Goal: Task Accomplishment & Management: Use online tool/utility

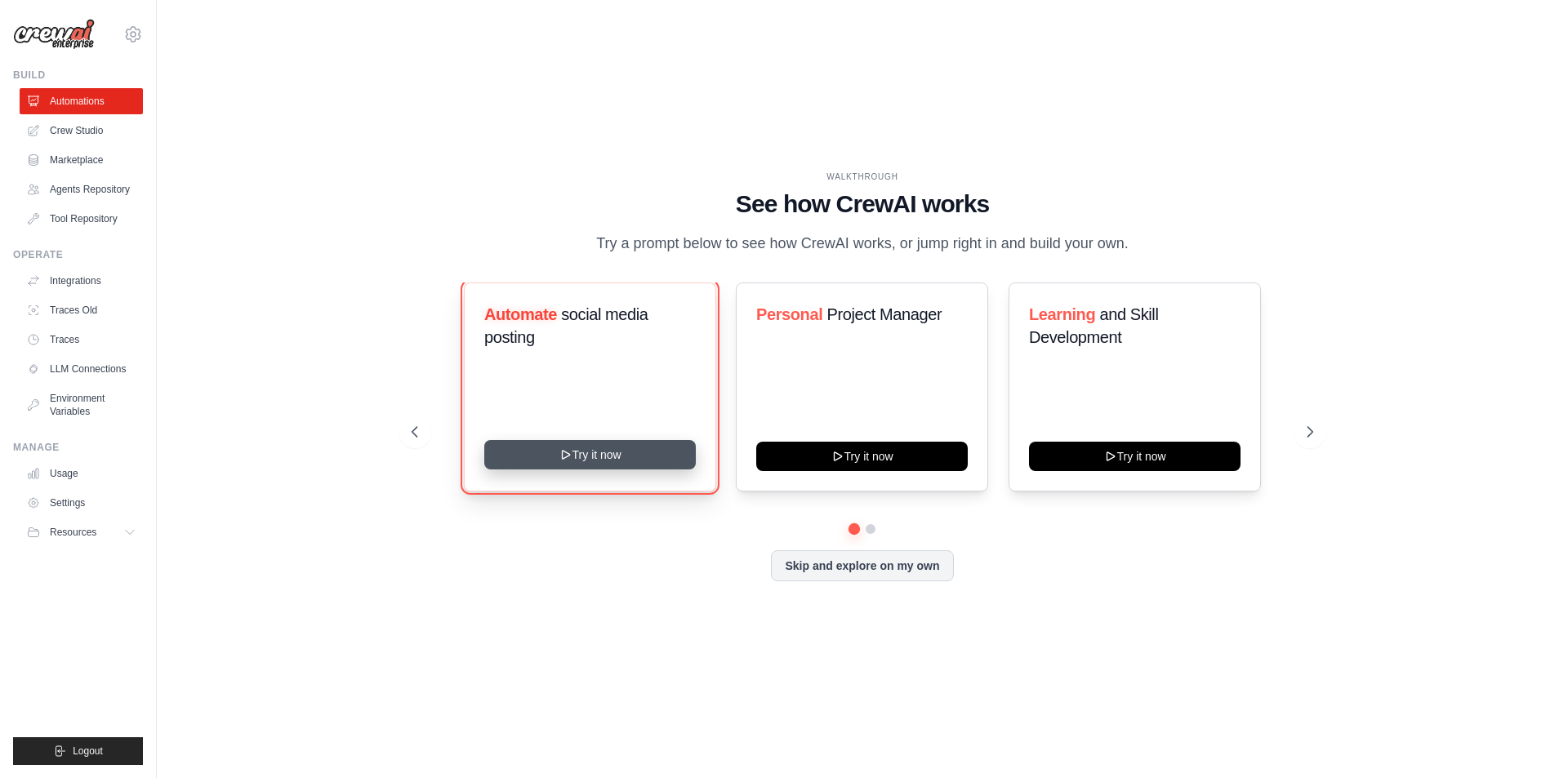
click at [577, 461] on button "Try it now" at bounding box center [589, 454] width 212 height 30
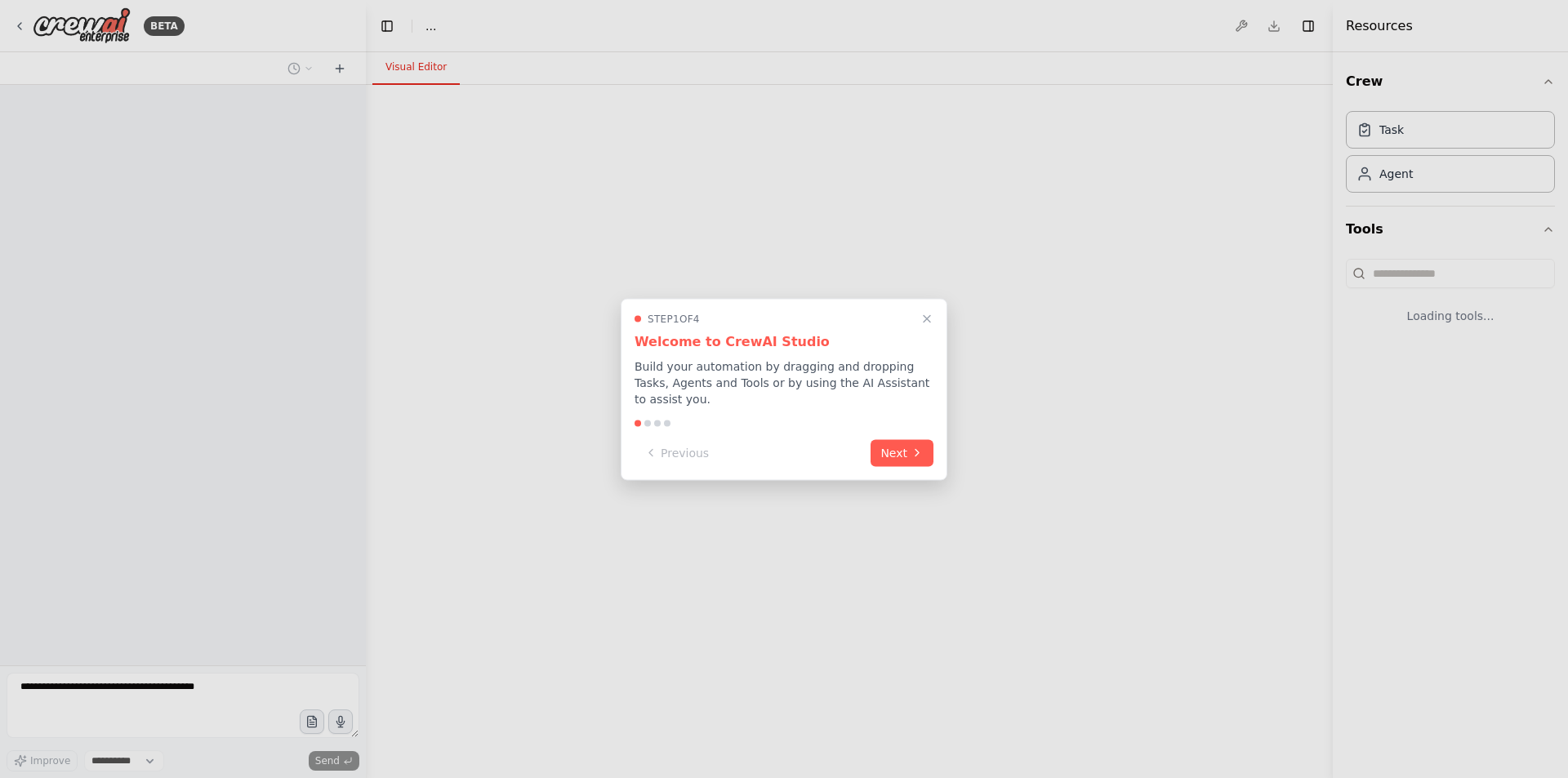
select select "****"
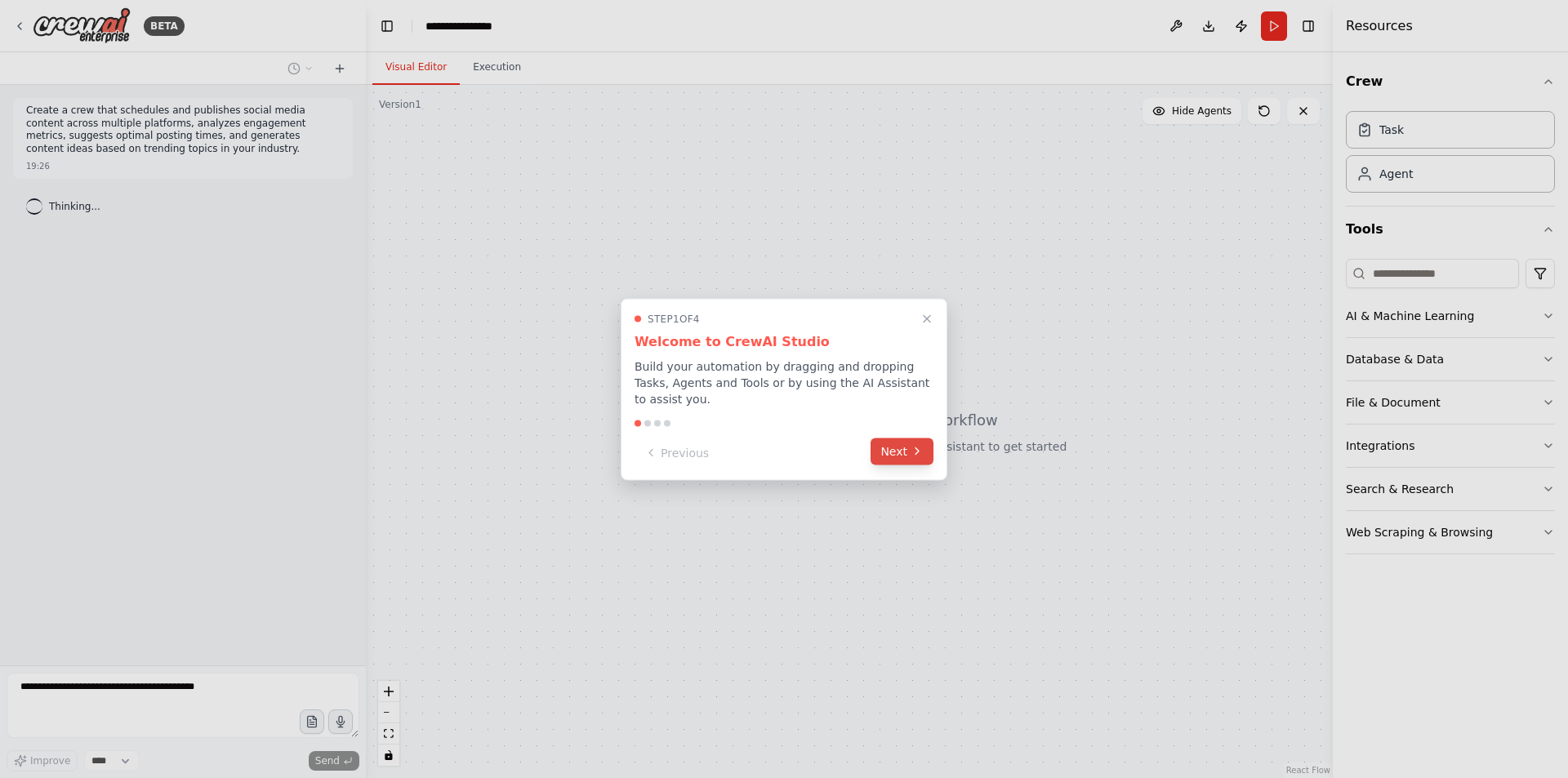
click at [887, 452] on button "Next" at bounding box center [902, 451] width 63 height 27
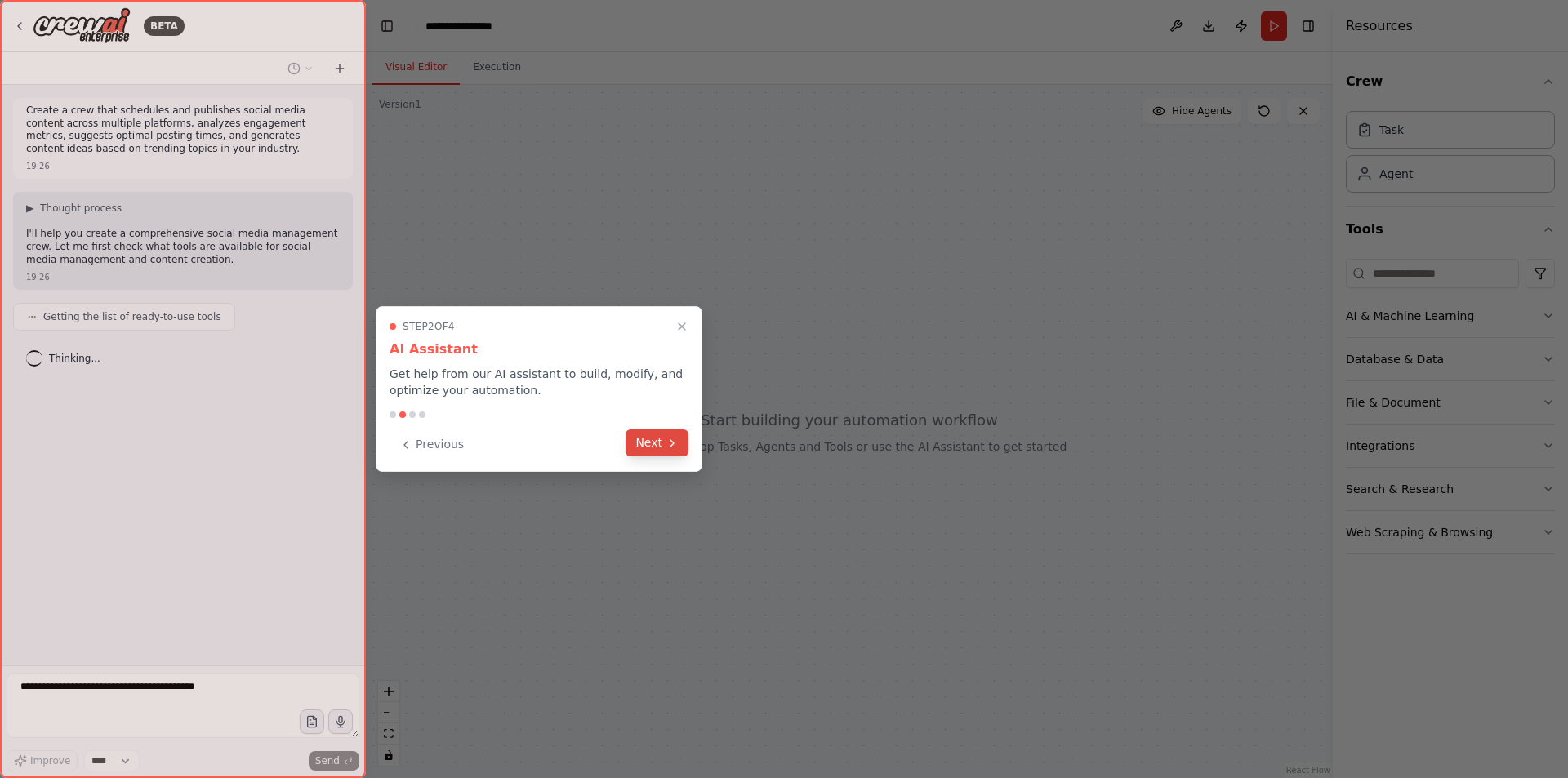
click at [647, 441] on button "Next" at bounding box center [657, 443] width 63 height 27
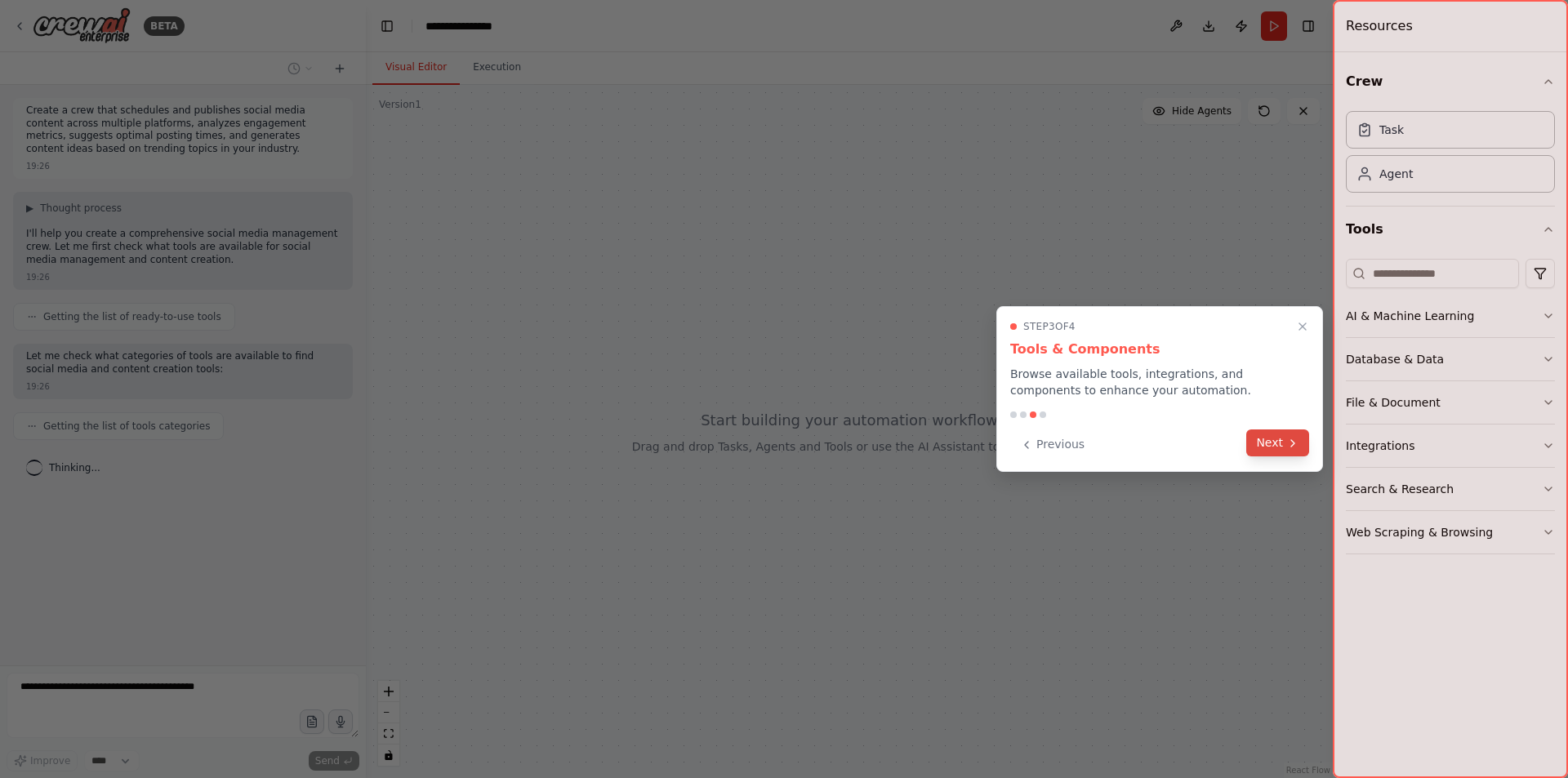
click at [1279, 449] on button "Next" at bounding box center [1277, 443] width 63 height 27
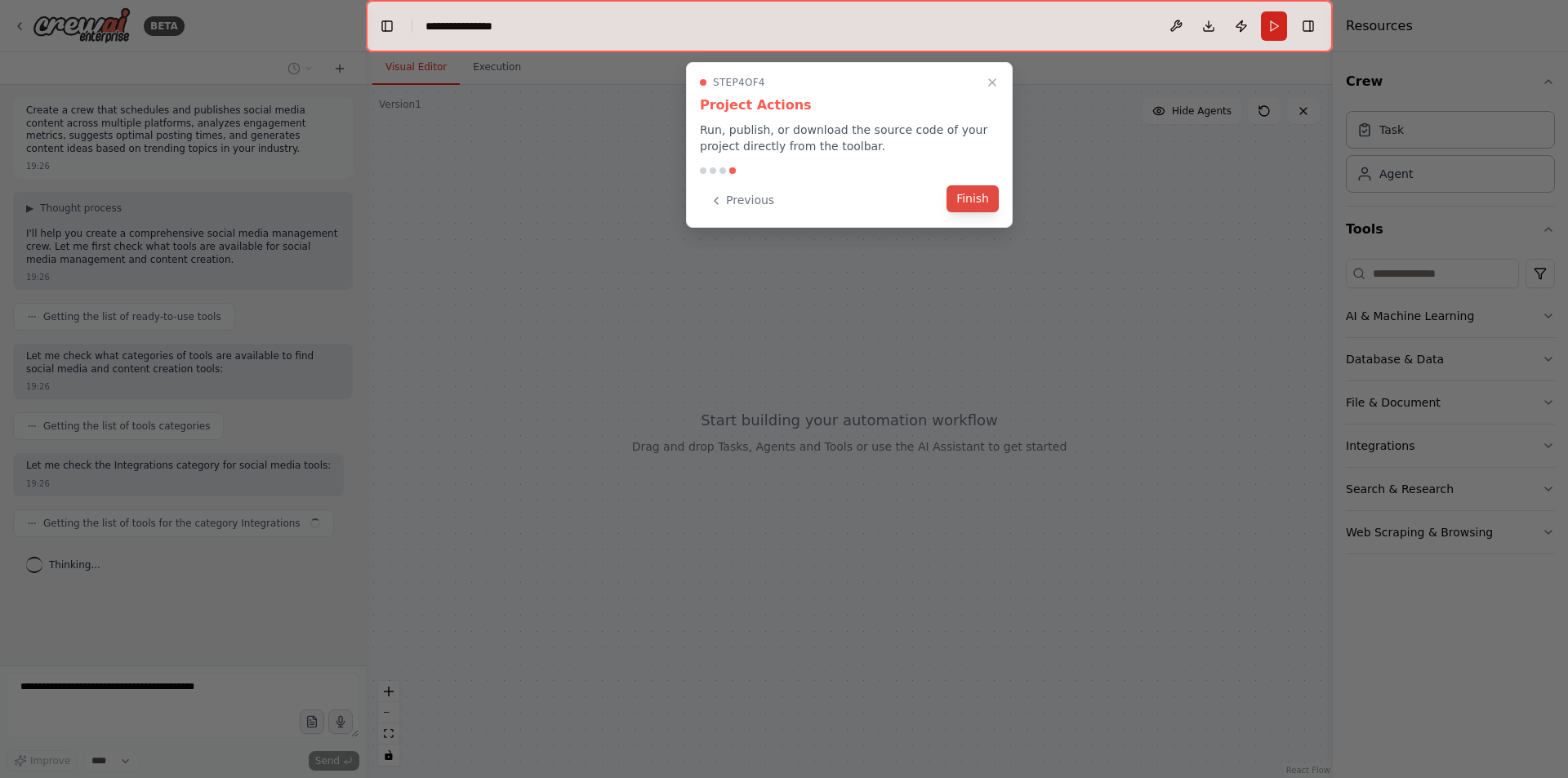
click at [979, 202] on button "Finish" at bounding box center [973, 199] width 52 height 27
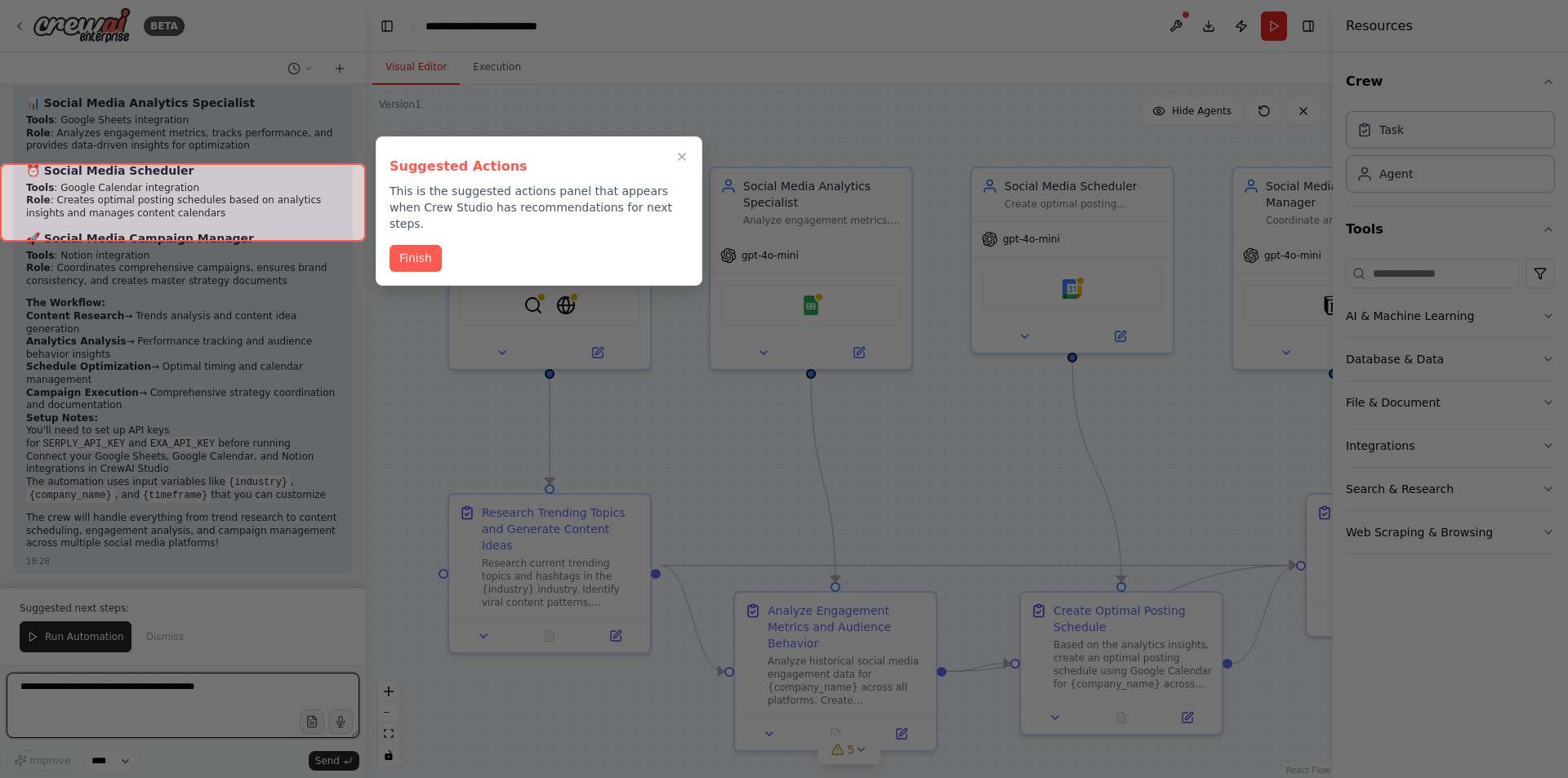
scroll to position [1806, 0]
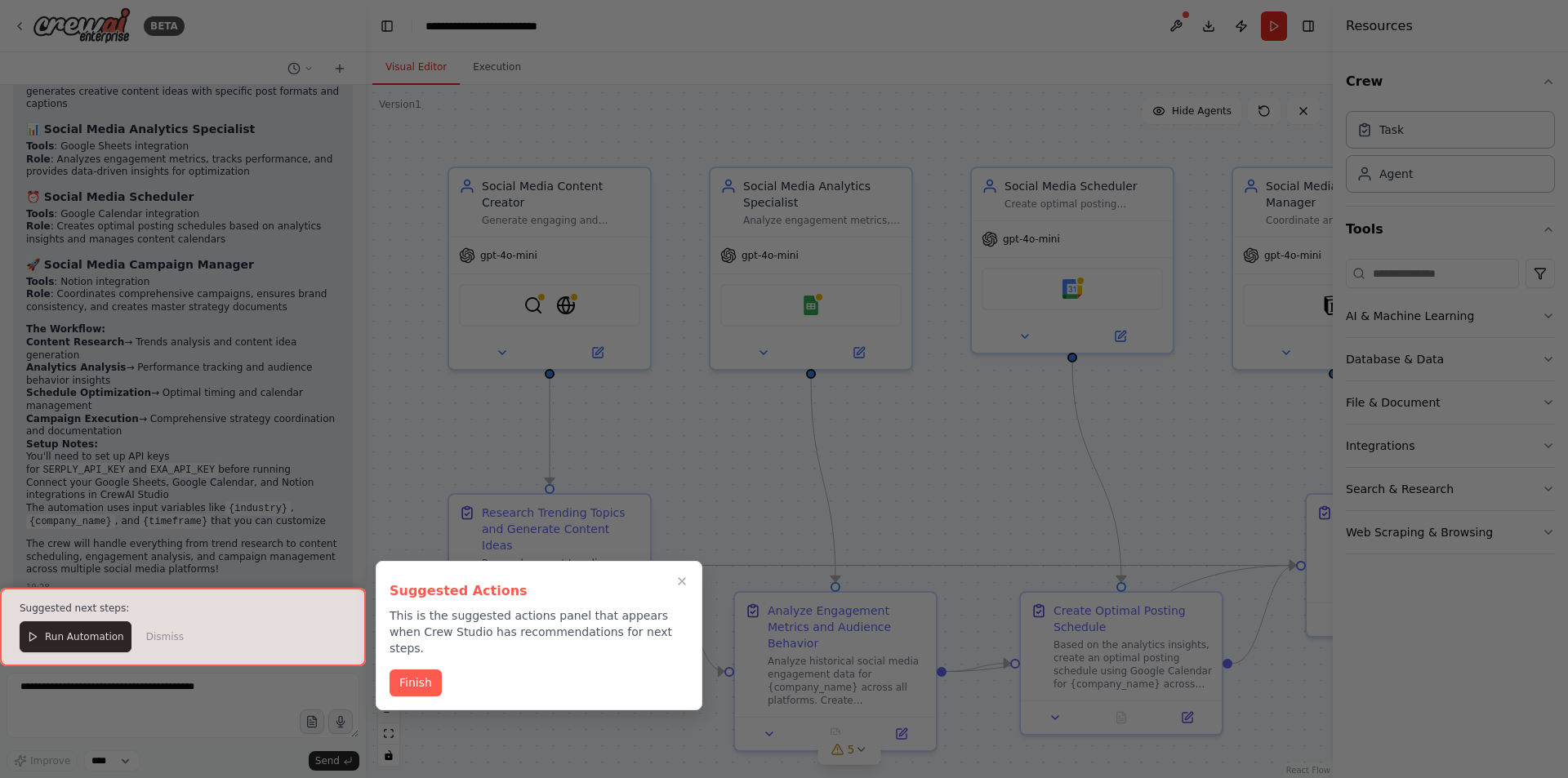
click at [418, 669] on button "Finish" at bounding box center [416, 683] width 52 height 27
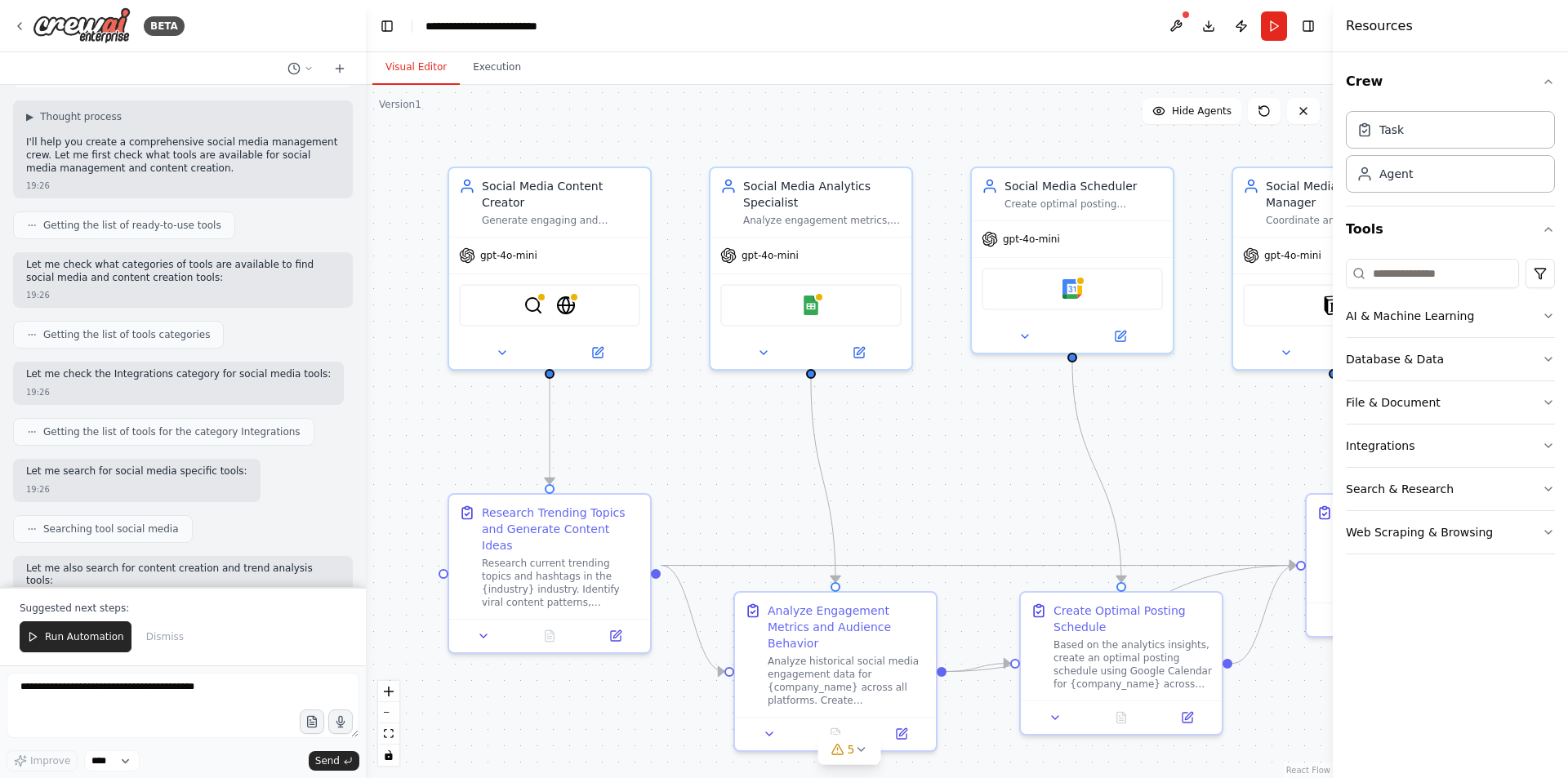
scroll to position [0, 0]
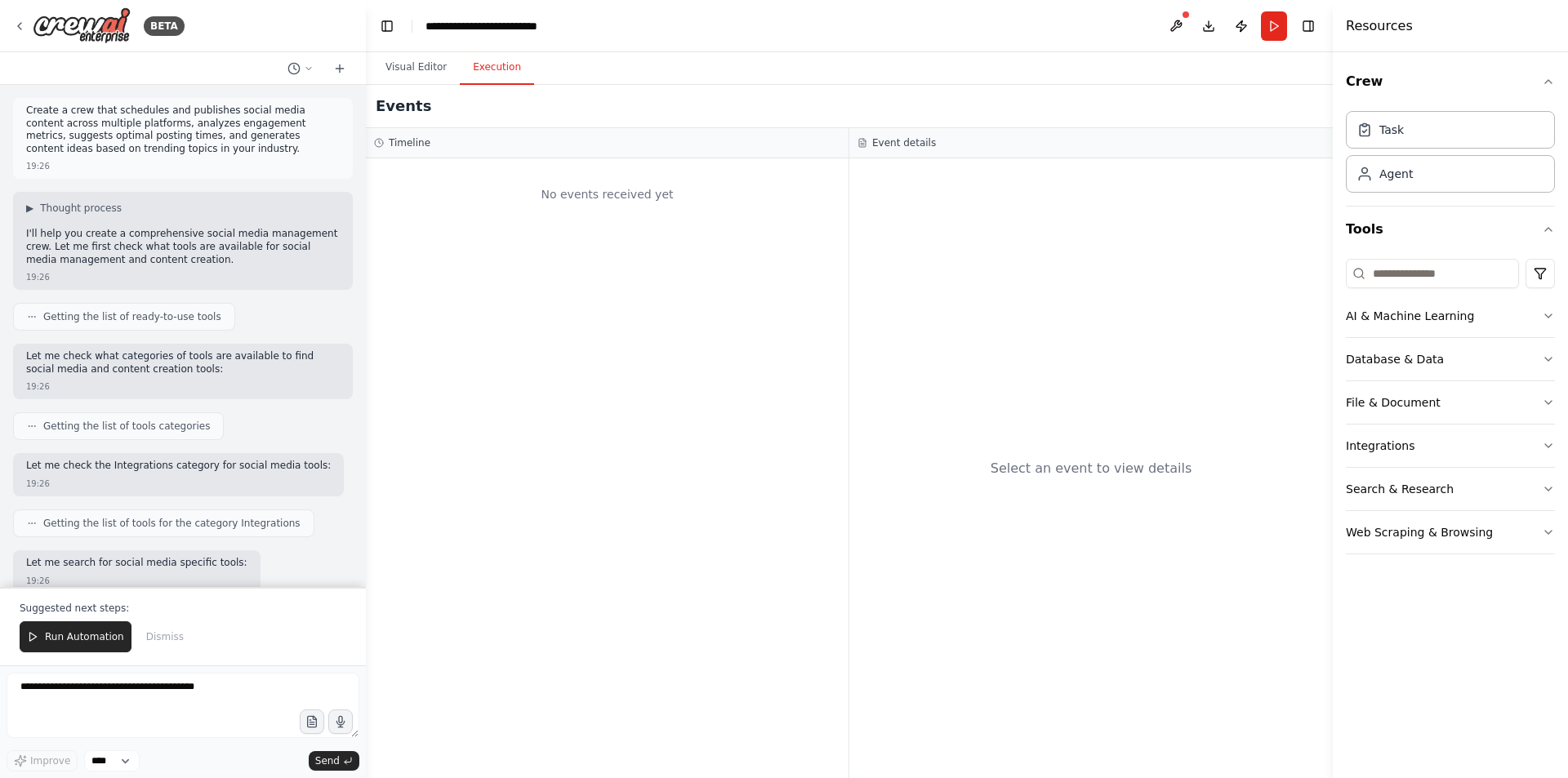
click at [494, 74] on button "Execution" at bounding box center [497, 67] width 74 height 35
click at [406, 62] on button "Visual Editor" at bounding box center [416, 67] width 88 height 35
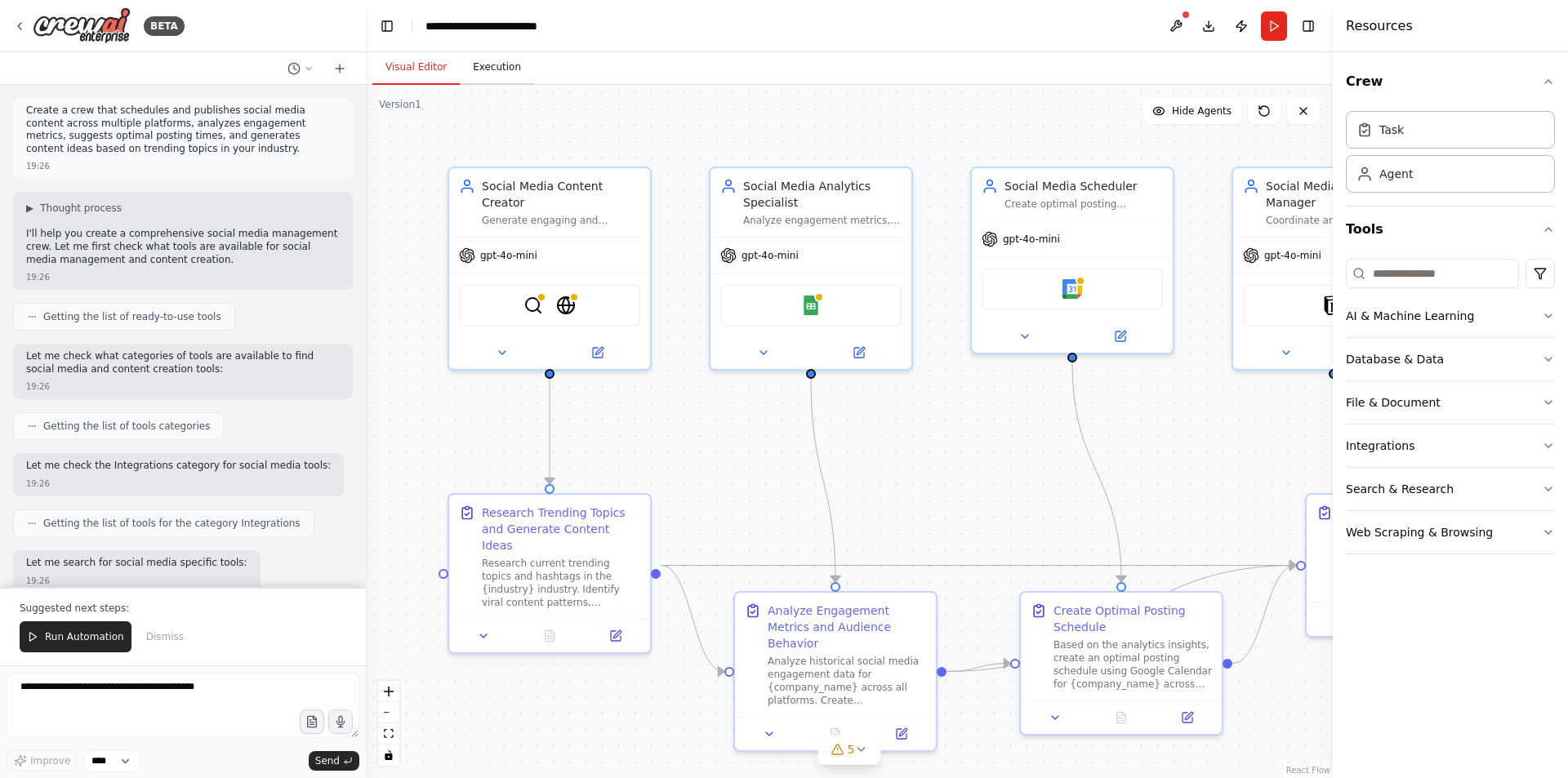
click at [497, 62] on button "Execution" at bounding box center [497, 67] width 74 height 35
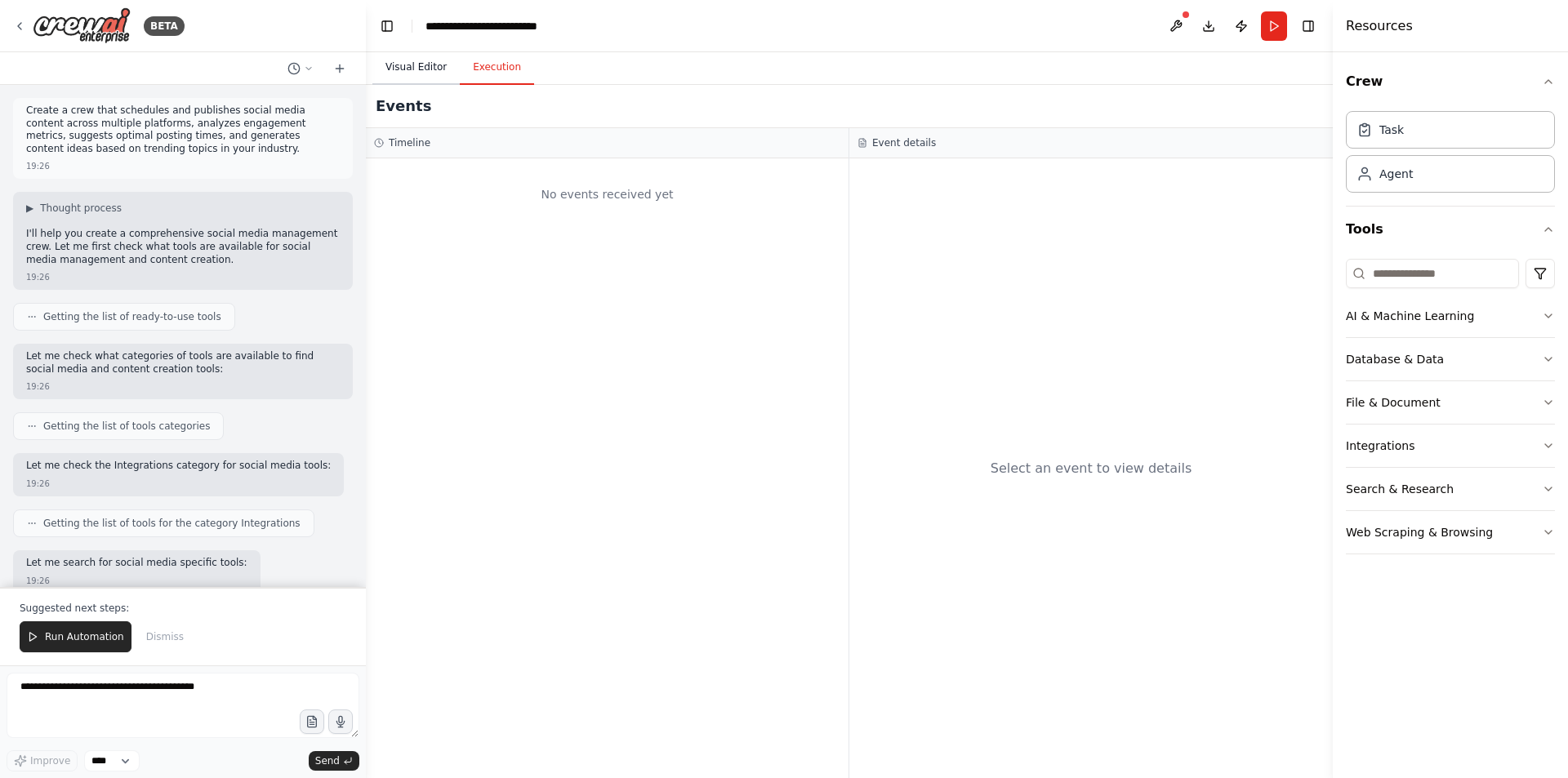
click at [414, 69] on button "Visual Editor" at bounding box center [416, 67] width 88 height 35
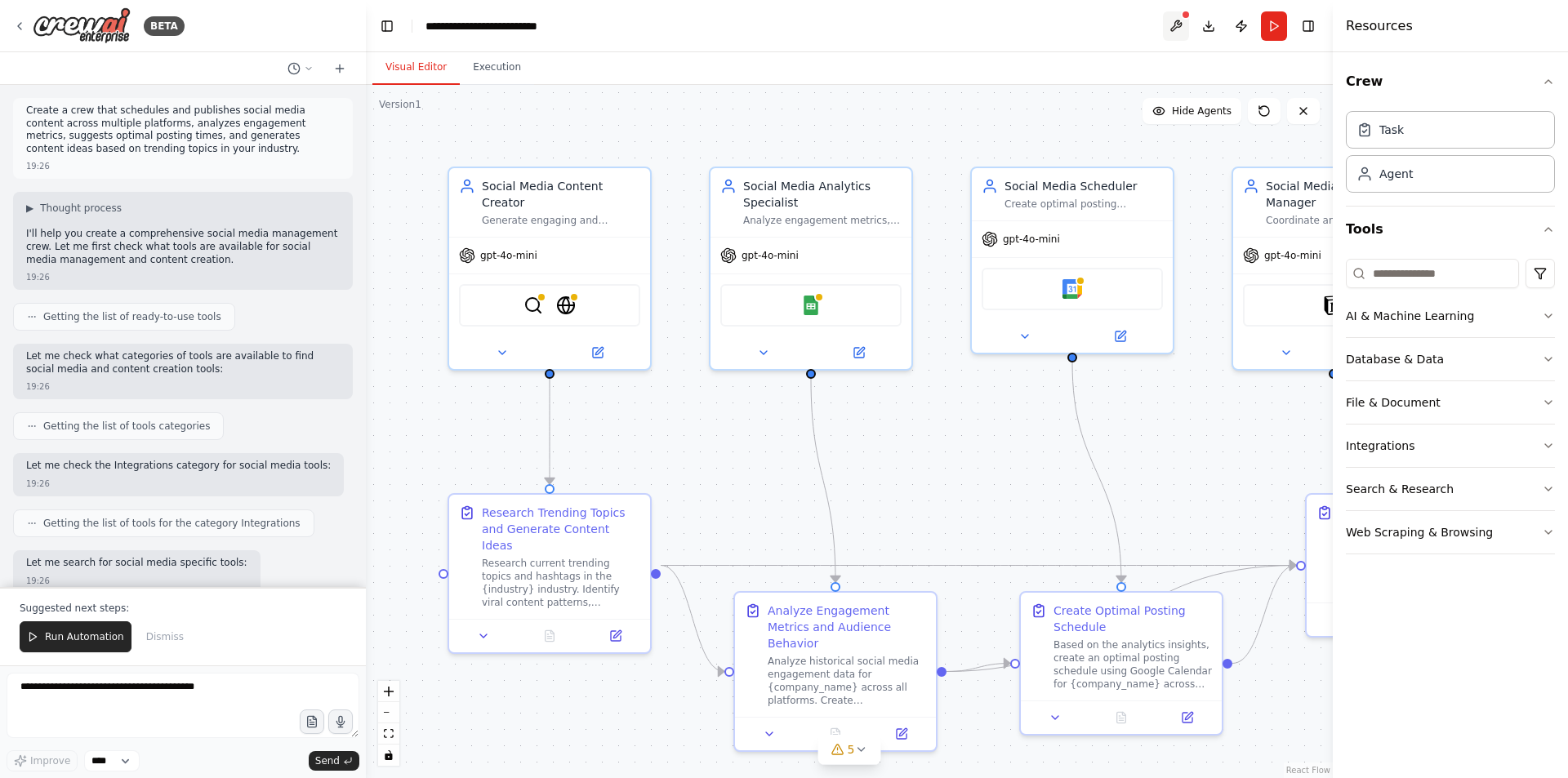
click at [1179, 29] on button at bounding box center [1175, 26] width 26 height 30
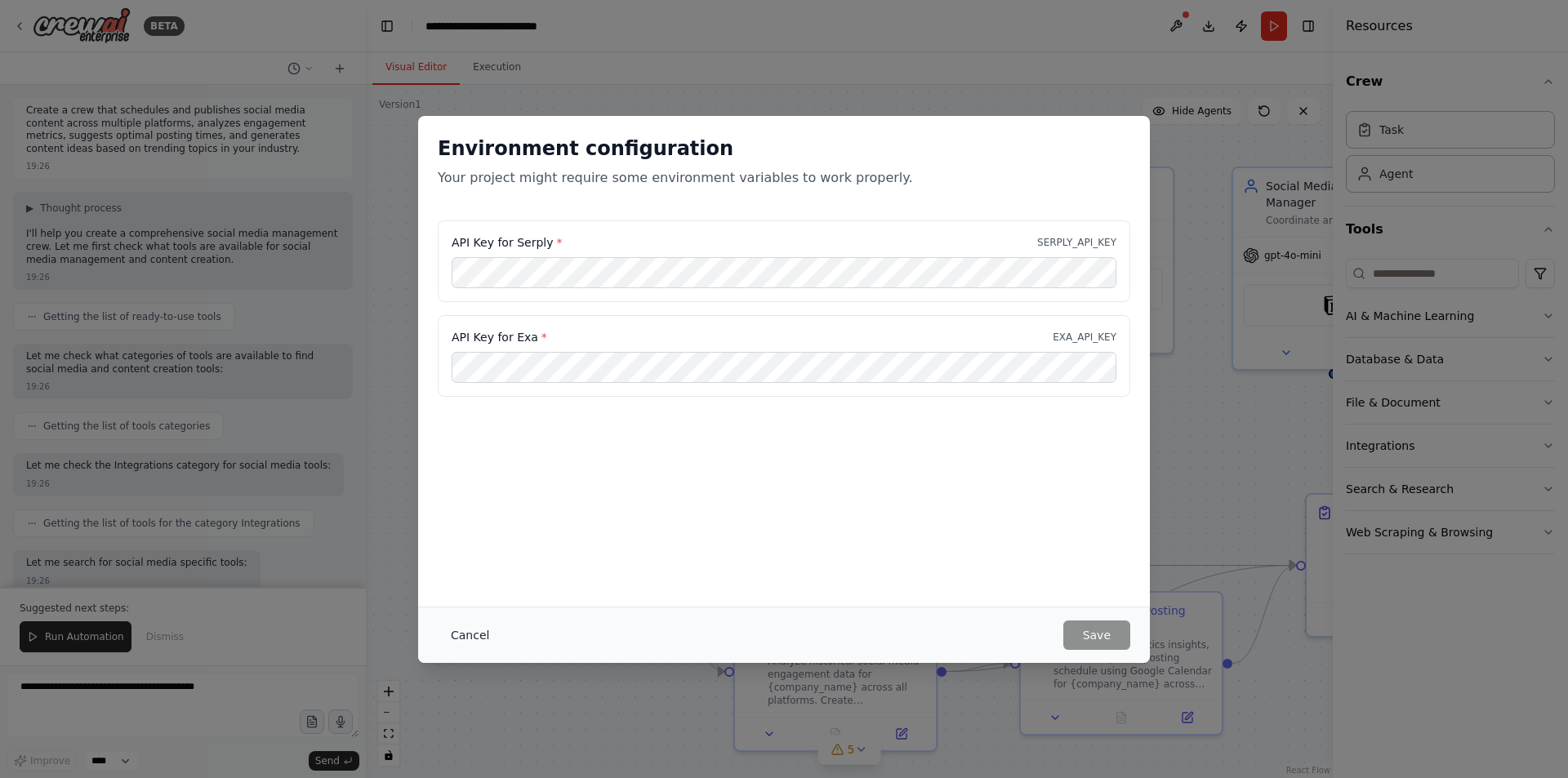
click at [470, 631] on button "Cancel" at bounding box center [470, 635] width 65 height 30
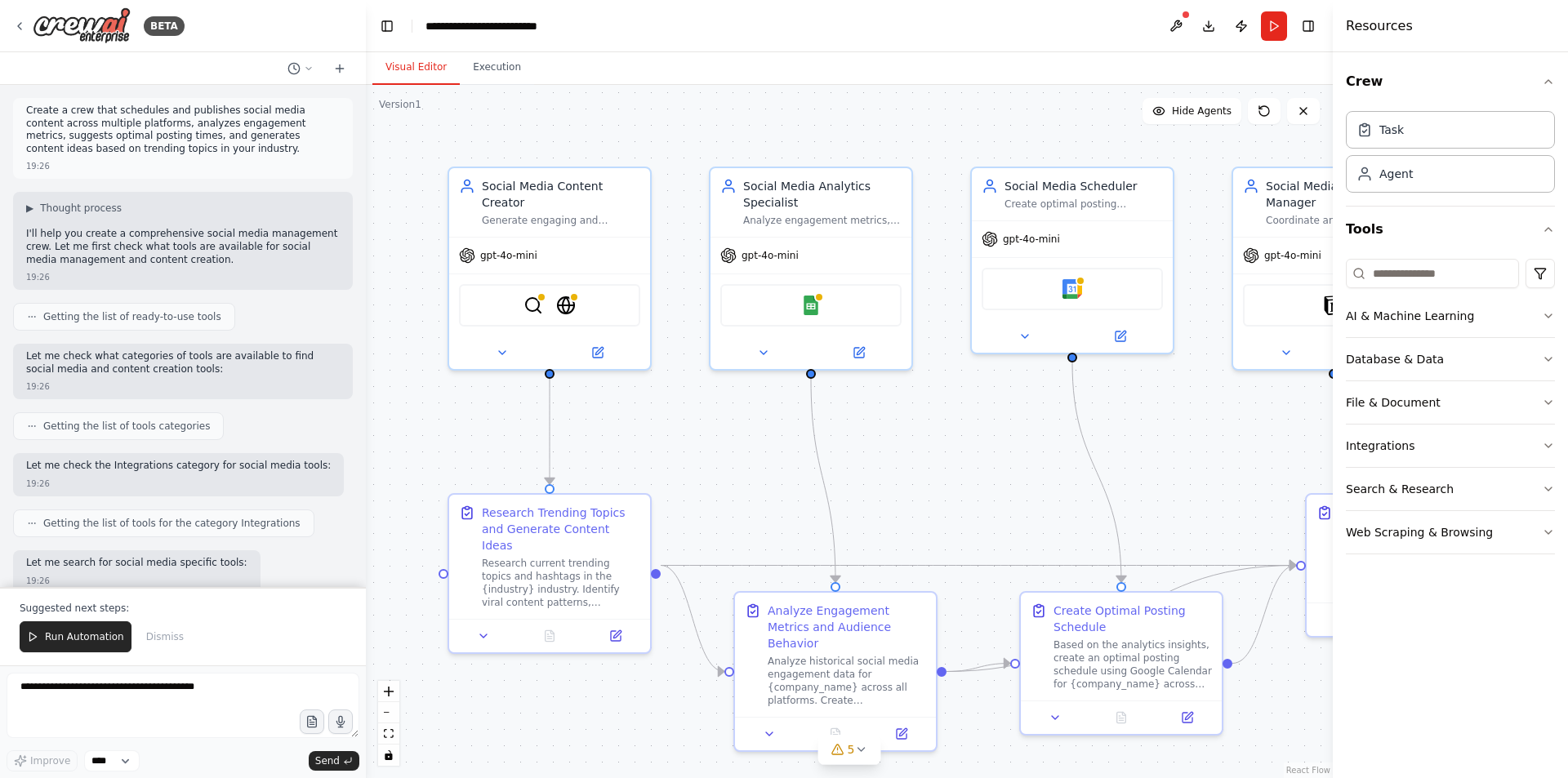
drag, startPoint x: 83, startPoint y: 25, endPoint x: 674, endPoint y: 36, distance: 591.1
click at [674, 36] on header "**********" at bounding box center [849, 26] width 967 height 52
click at [105, 30] on img at bounding box center [82, 26] width 98 height 37
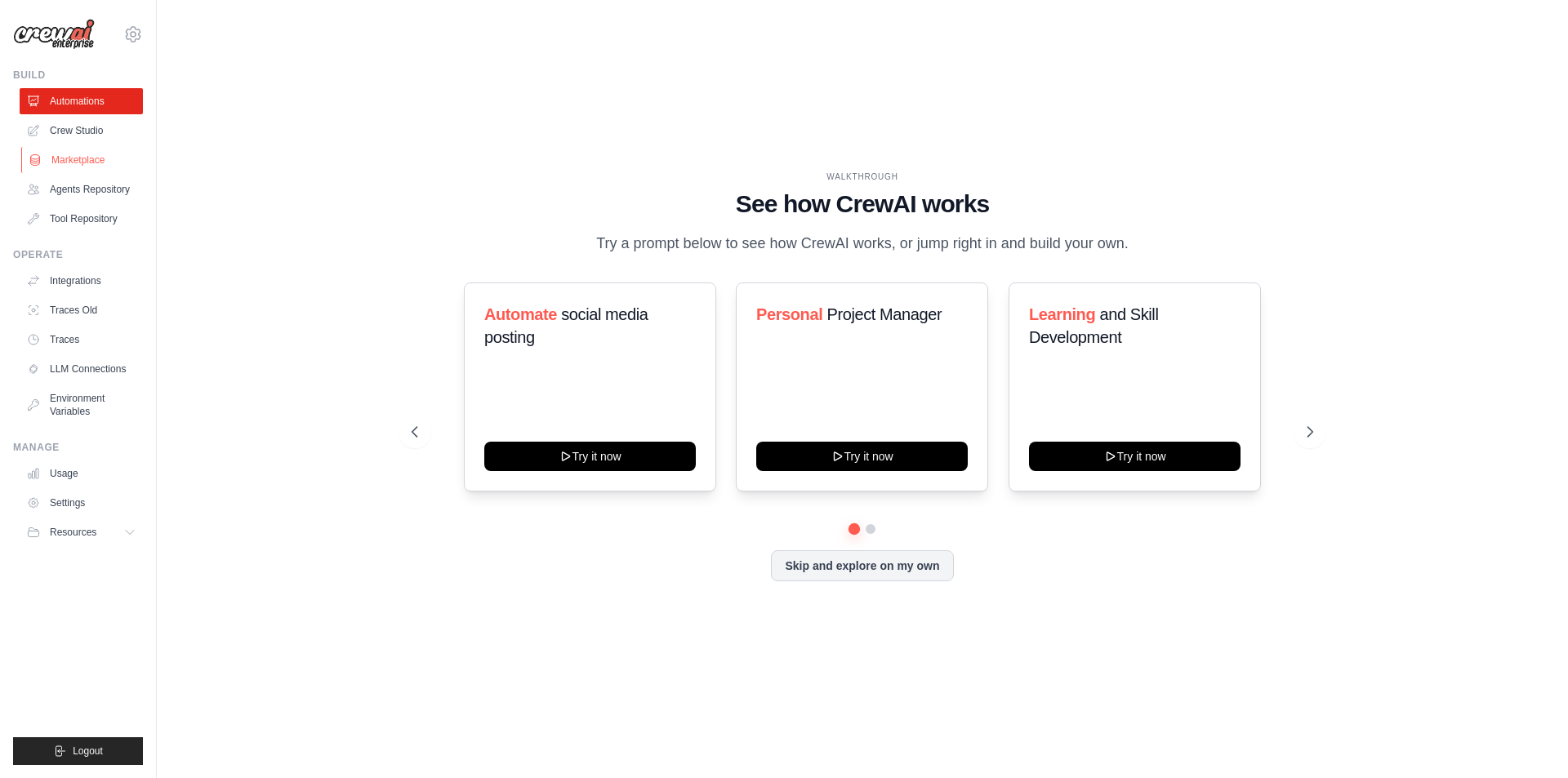
click at [76, 158] on link "Marketplace" at bounding box center [83, 159] width 123 height 26
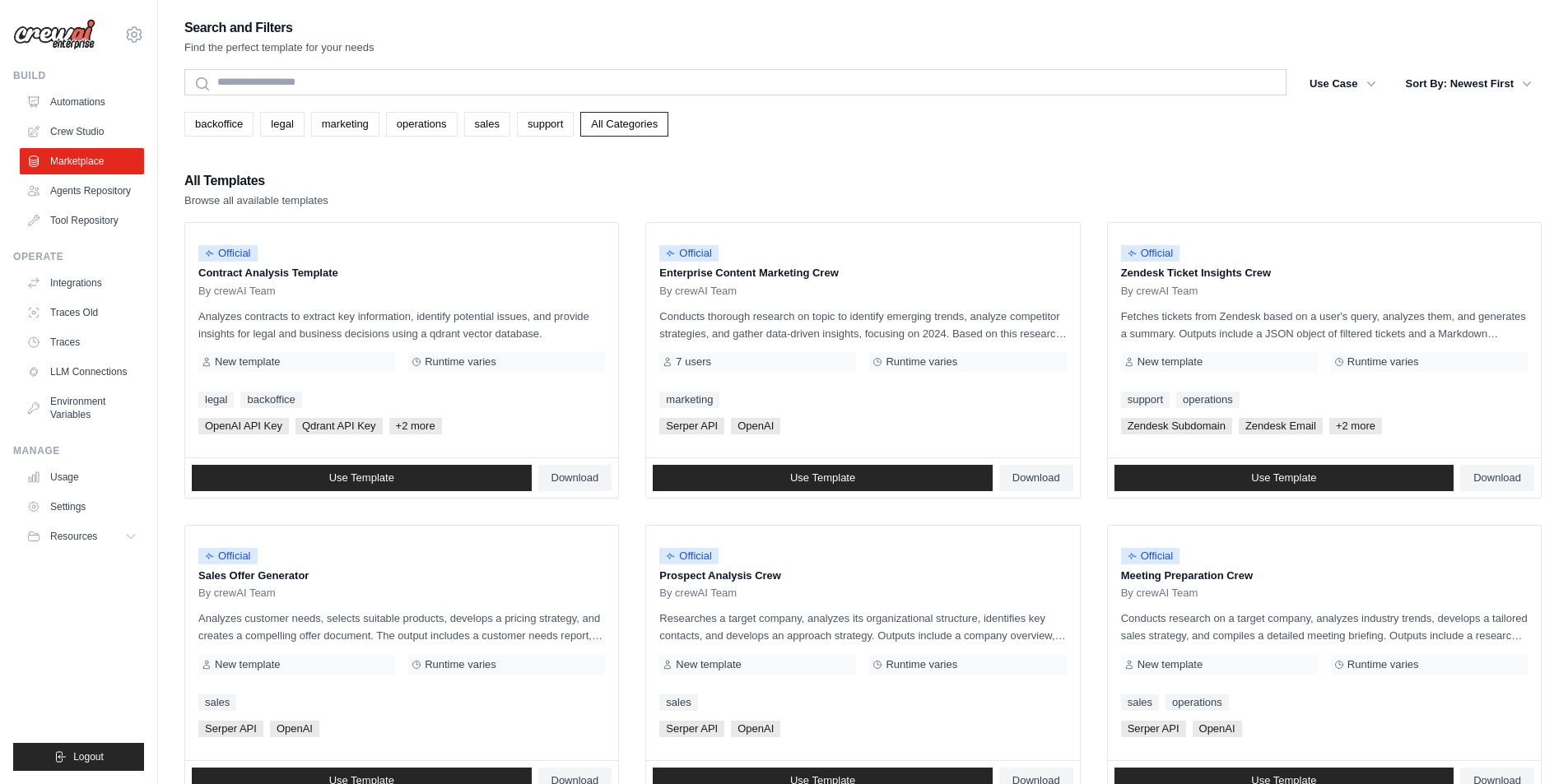
click at [345, 141] on div "Search and Filters Find the perfect template for your needs Search Use Case bac…" at bounding box center [863, 752] width 1357 height 1472
click at [345, 126] on link "marketing" at bounding box center [345, 124] width 68 height 25
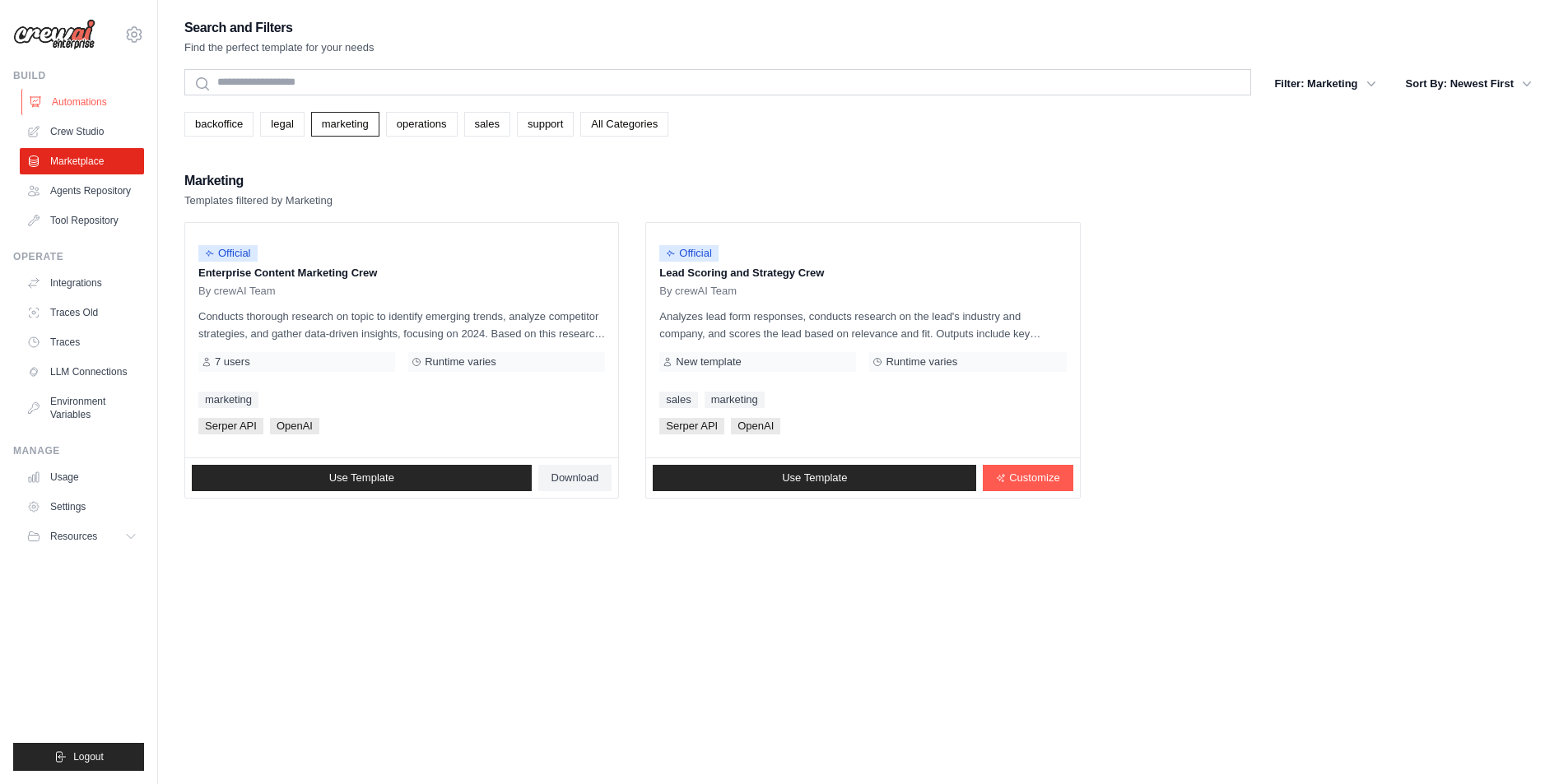
click at [88, 97] on link "Automations" at bounding box center [83, 102] width 124 height 26
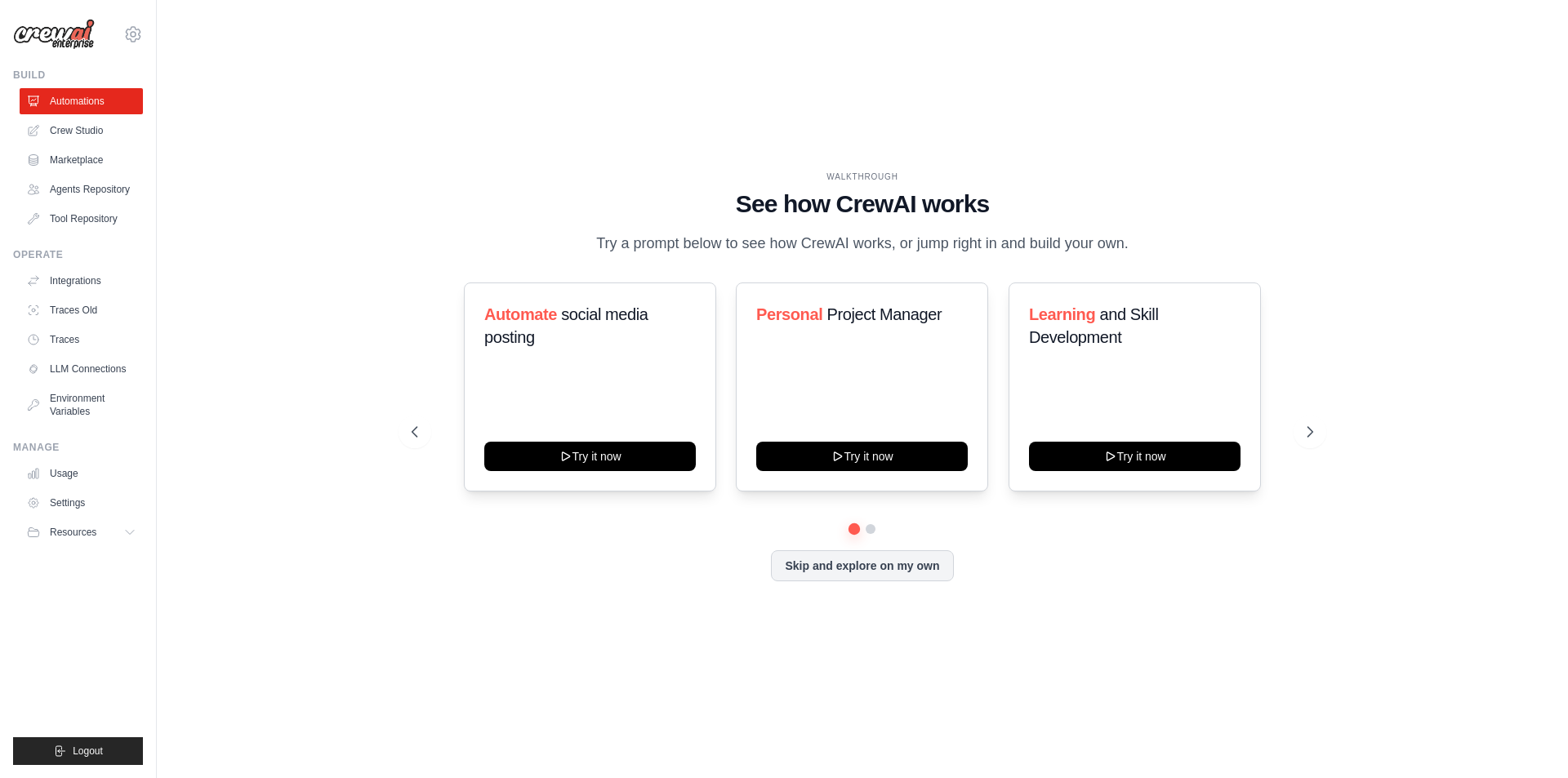
click at [362, 706] on div "WALKTHROUGH See how CrewAI works Try a prompt below to see how CrewAI works, or…" at bounding box center [862, 389] width 1359 height 745
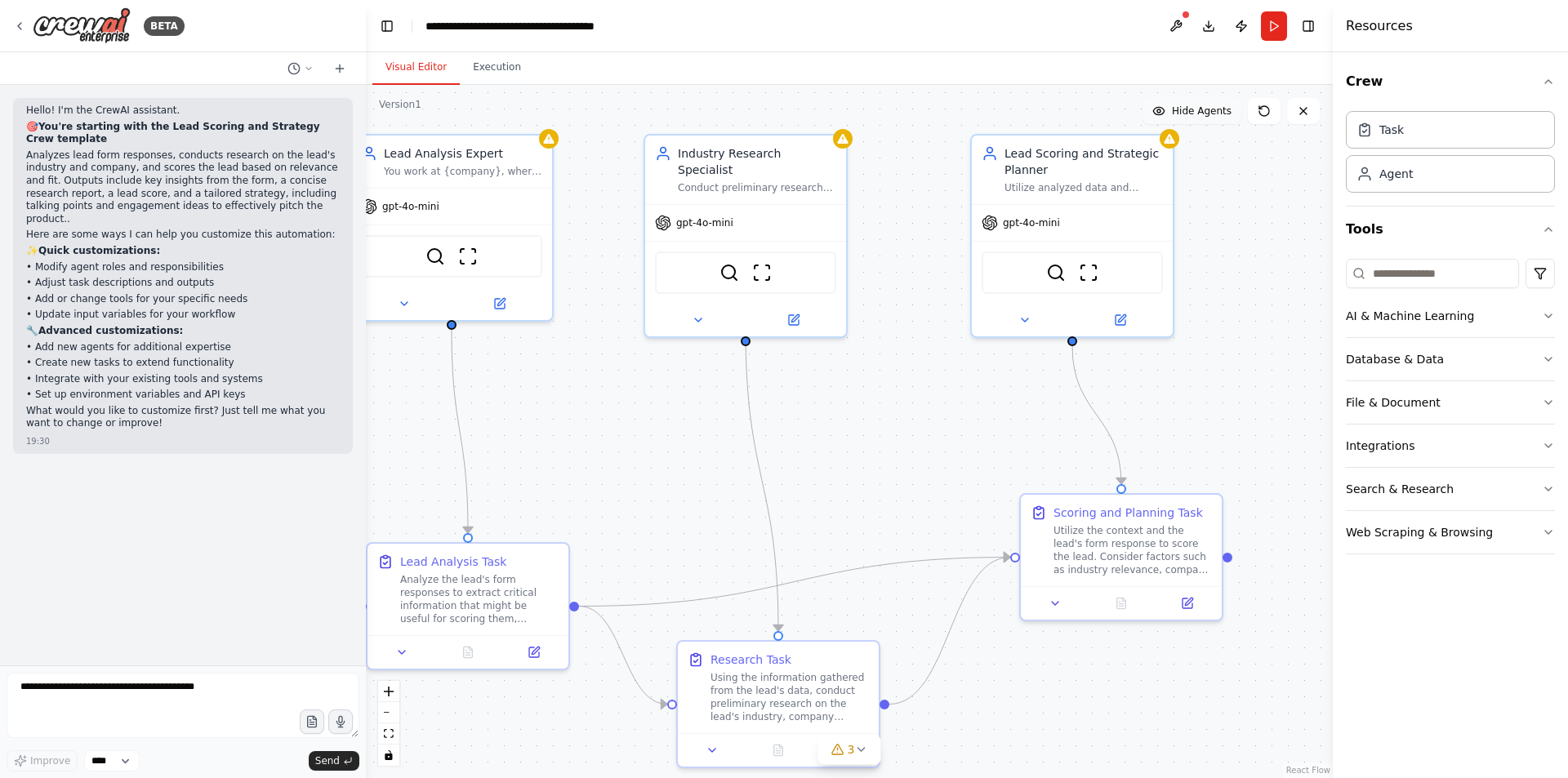
click at [1214, 111] on span "Hide Agents" at bounding box center [1201, 110] width 60 height 13
click at [1212, 113] on span "Hide Agents" at bounding box center [1201, 110] width 60 height 13
click at [1206, 112] on span "Hide Agents" at bounding box center [1201, 110] width 60 height 13
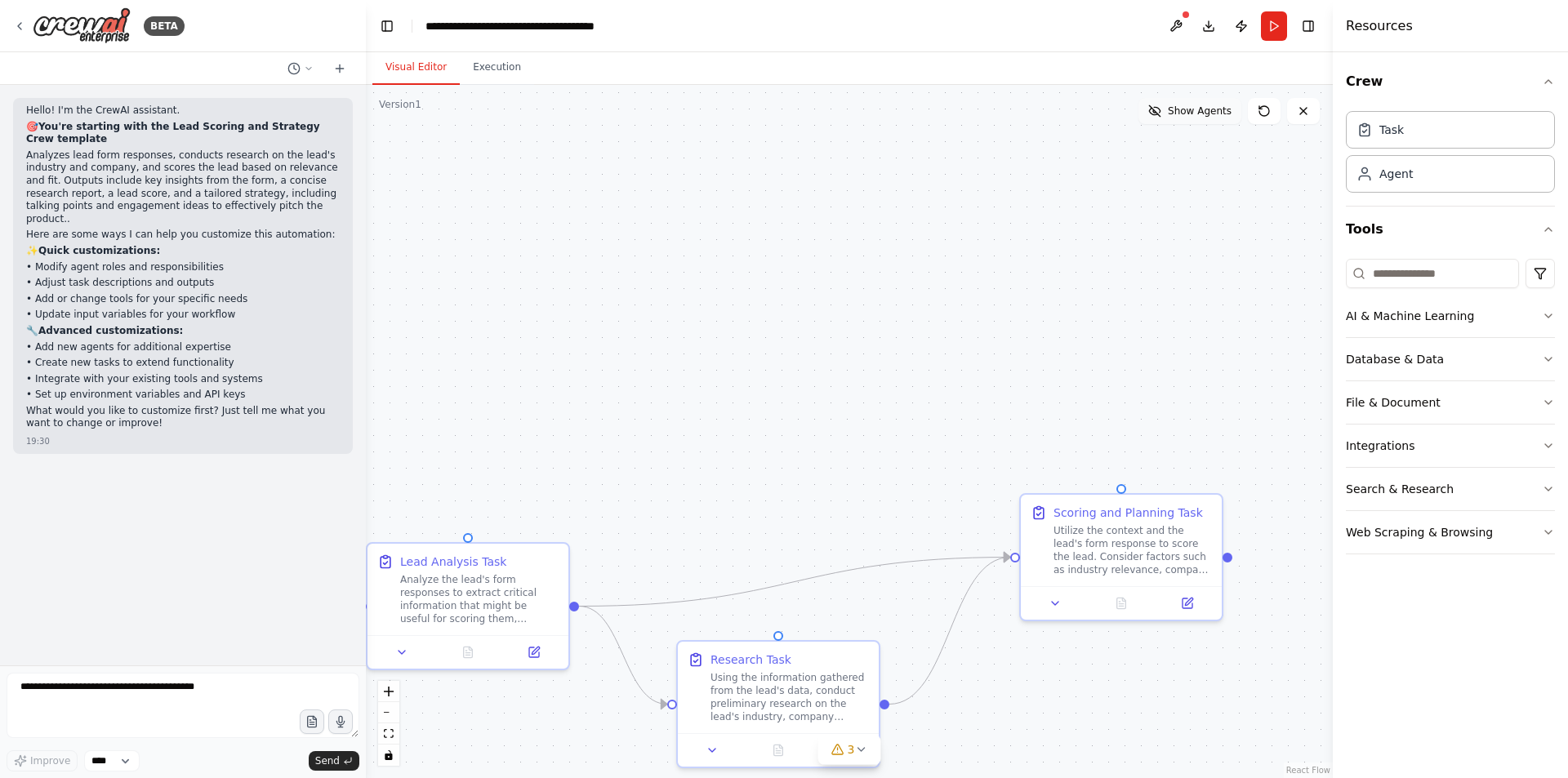
click at [1181, 112] on span "Show Agents" at bounding box center [1200, 110] width 64 height 13
